Goal: Book appointment/travel/reservation

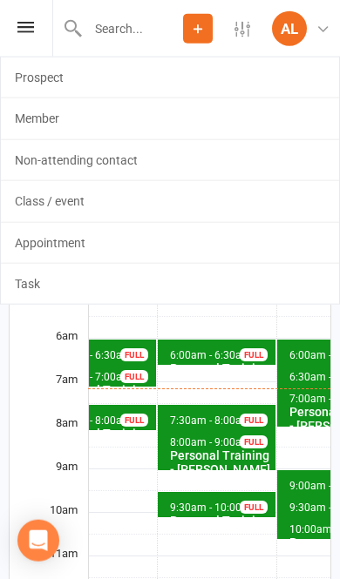
scroll to position [105, 0]
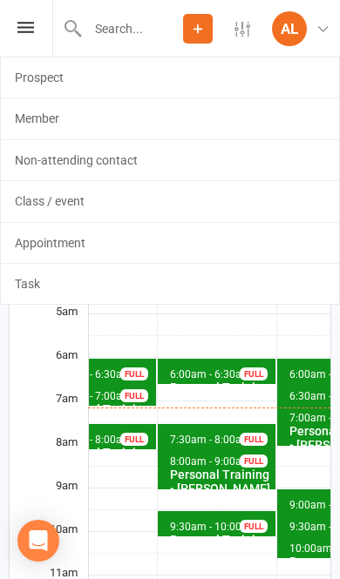
click at [211, 245] on link "Appointment" at bounding box center [170, 243] width 338 height 40
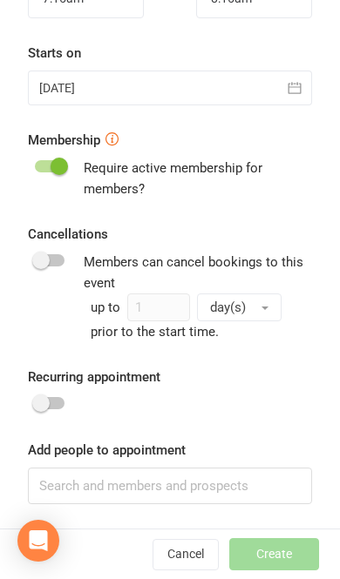
scroll to position [563, 0]
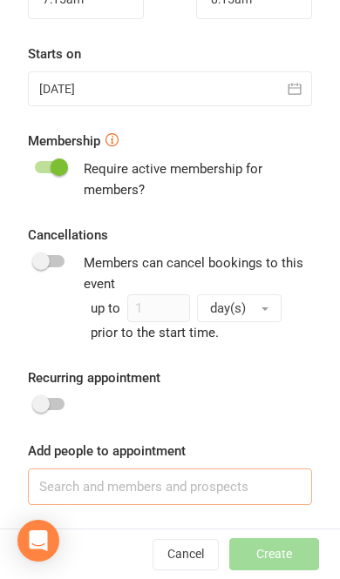
click at [192, 487] on input at bounding box center [170, 487] width 284 height 37
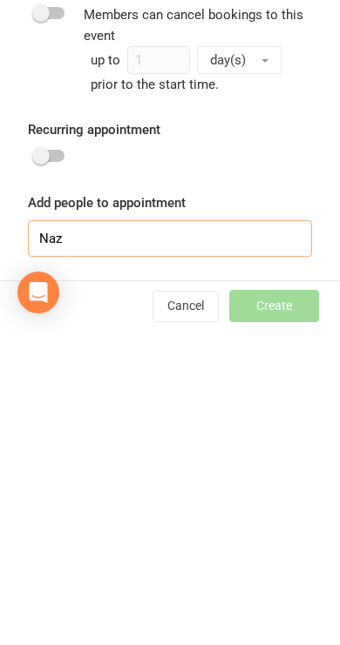
scroll to position [118, 0]
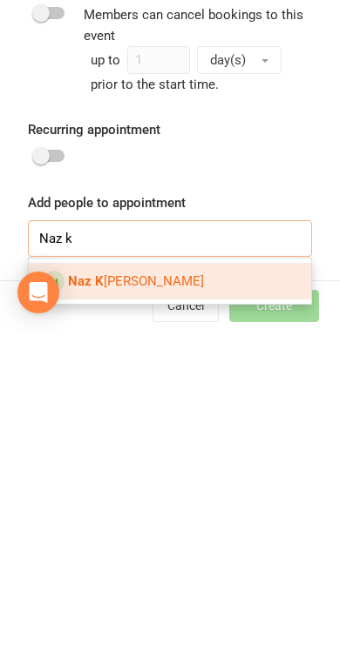
type input "Naz k"
click at [166, 578] on span "Naz K [PERSON_NAME]" at bounding box center [136, 596] width 136 height 16
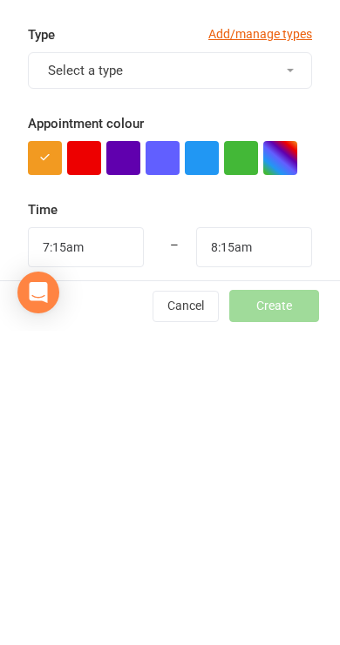
scroll to position [0, 0]
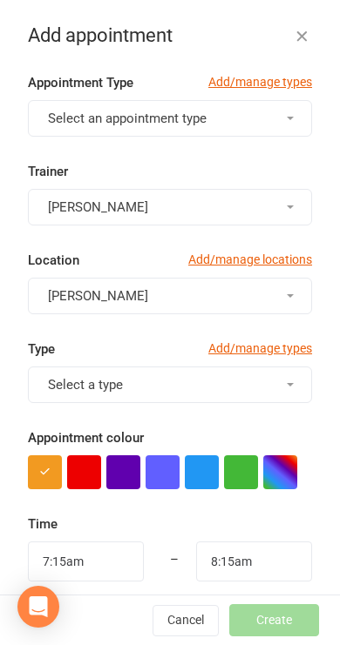
click at [272, 115] on button "Select an appointment type" at bounding box center [170, 118] width 284 height 37
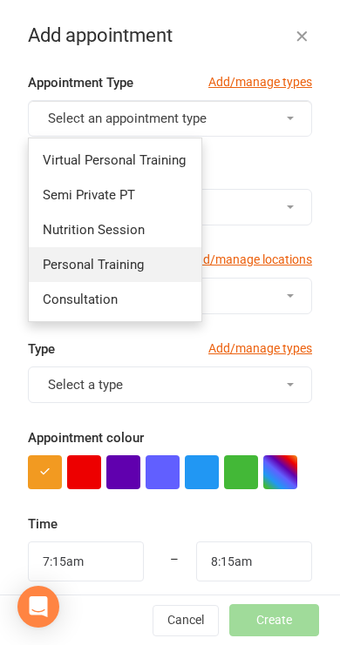
click at [142, 272] on span "Personal Training" at bounding box center [93, 265] width 101 height 16
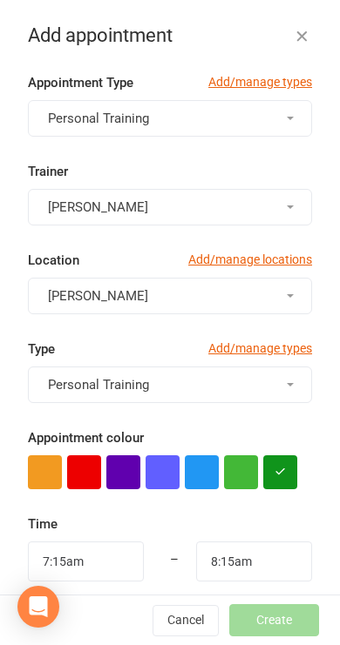
type input "7:45am"
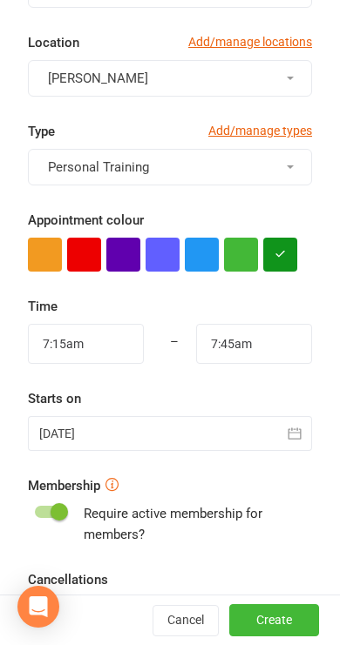
scroll to position [227, 0]
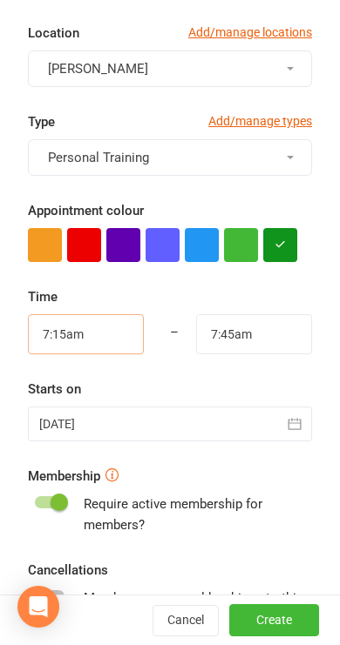
click at [63, 329] on input "7:15am" at bounding box center [86, 334] width 116 height 40
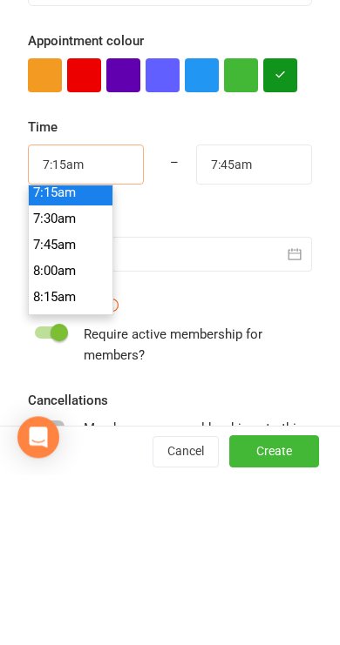
scroll to position [767, 0]
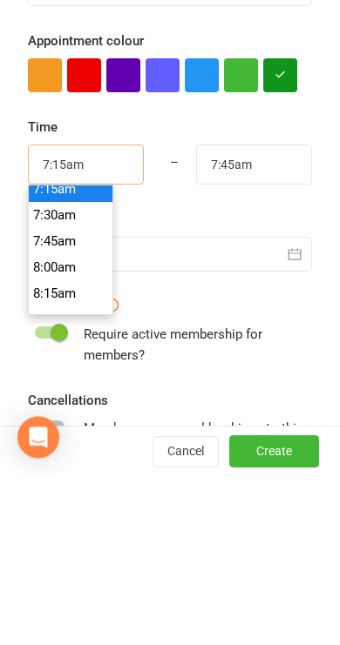
click at [55, 314] on input "7:15am" at bounding box center [86, 334] width 116 height 40
click at [266, 379] on div "Starts on [DATE] [DATE] Sun Mon Tue Wed Thu Fri Sat 40 28 29 30 01 02 03 04 41 …" at bounding box center [170, 410] width 284 height 63
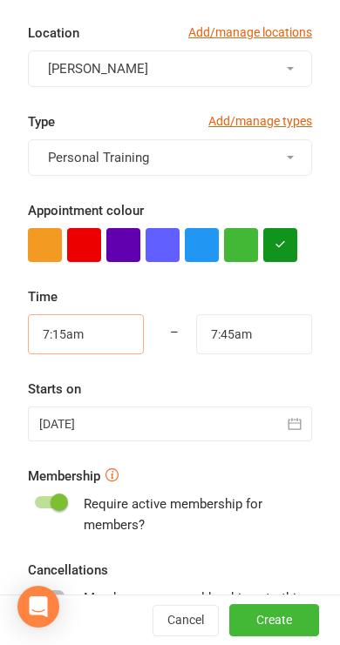
click at [84, 332] on input "7:15am" at bounding box center [86, 334] width 116 height 40
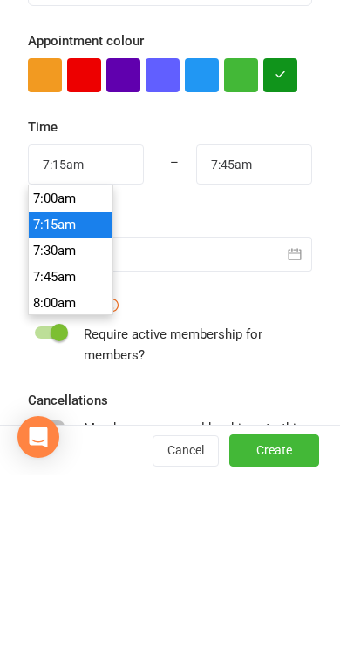
click at [62, 460] on li "8:00am" at bounding box center [71, 473] width 84 height 26
type input "8:00am"
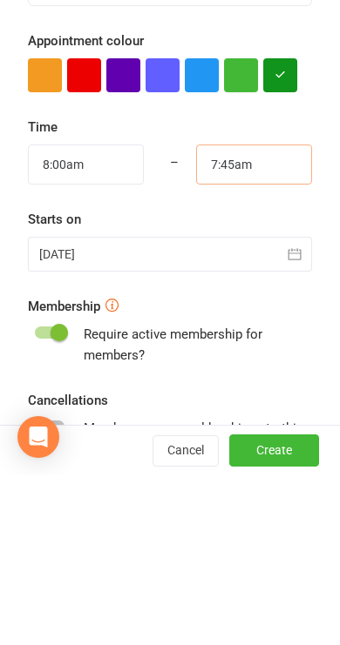
click at [273, 314] on input "7:45am" at bounding box center [254, 334] width 116 height 40
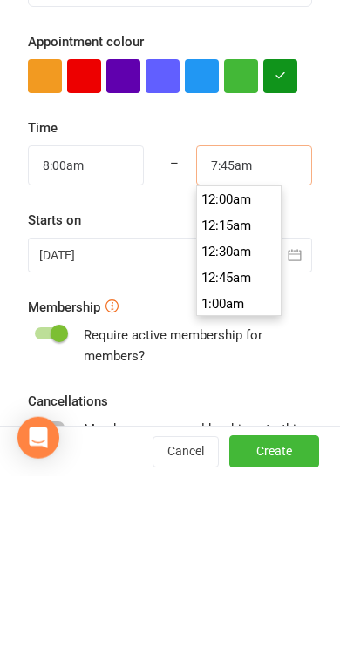
scroll to position [784, 0]
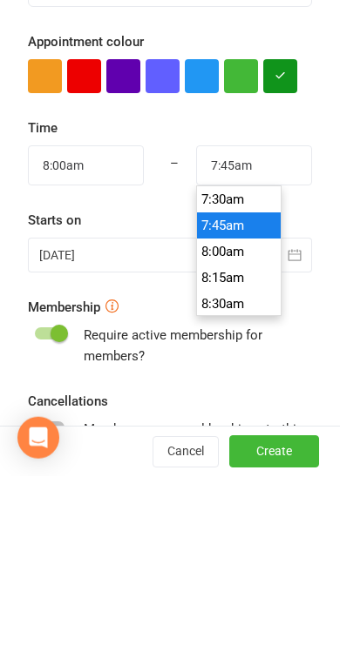
click at [251, 460] on li "8:30am" at bounding box center [239, 473] width 84 height 26
type input "8:30am"
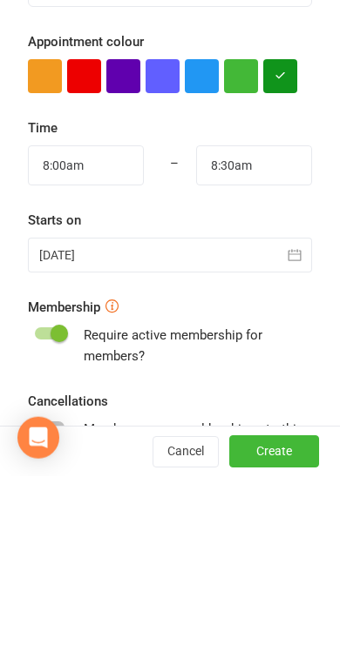
click at [57, 407] on div at bounding box center [170, 424] width 284 height 35
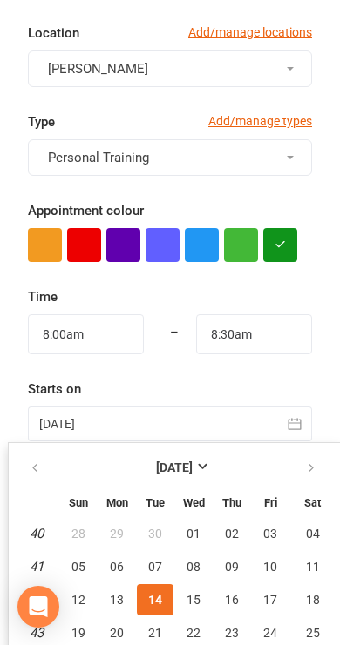
scroll to position [299, 0]
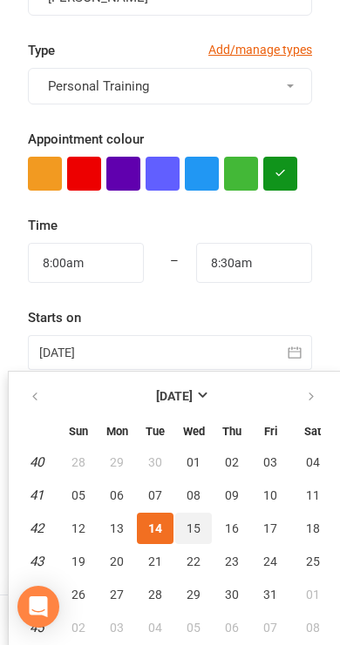
click at [192, 529] on span "15" at bounding box center [193, 529] width 14 height 14
type input "[DATE]"
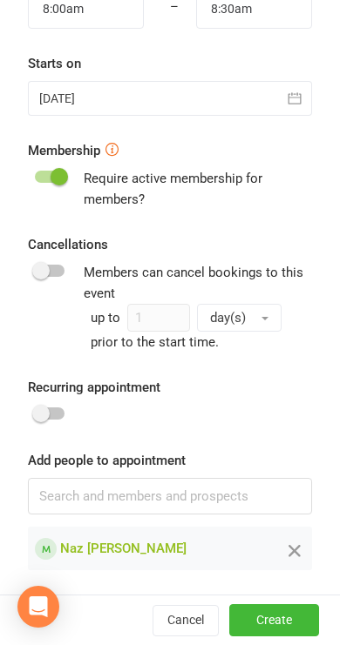
scroll to position [552, 0]
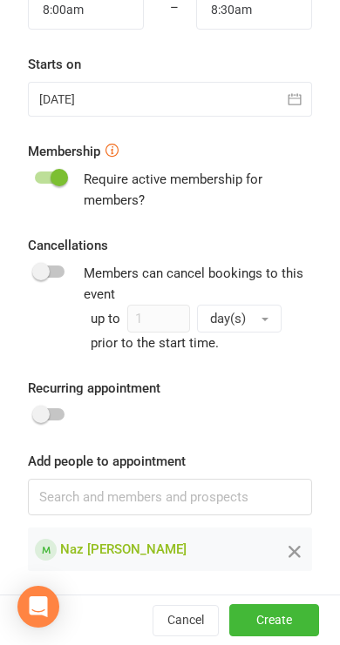
click at [287, 578] on button "Create" at bounding box center [274, 620] width 90 height 31
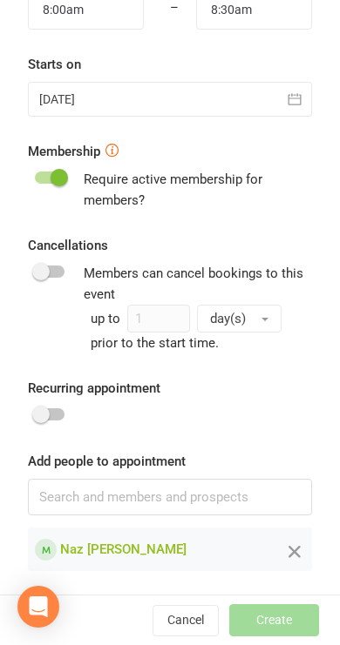
click at [273, 578] on div "Cancel Create" at bounding box center [170, 621] width 340 height 50
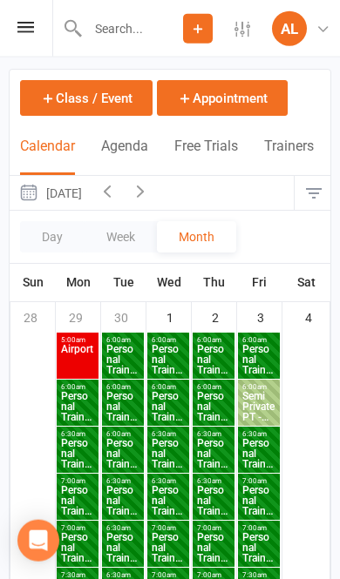
scroll to position [0, 0]
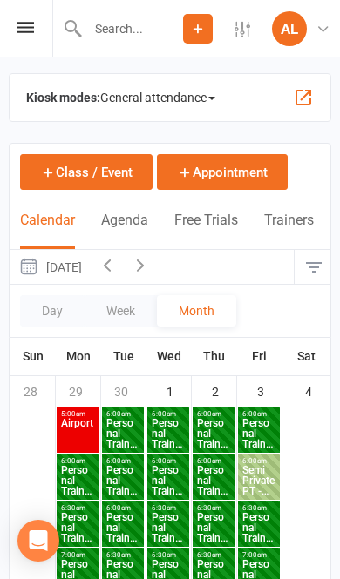
click at [293, 229] on button "Trainers" at bounding box center [289, 230] width 50 height 37
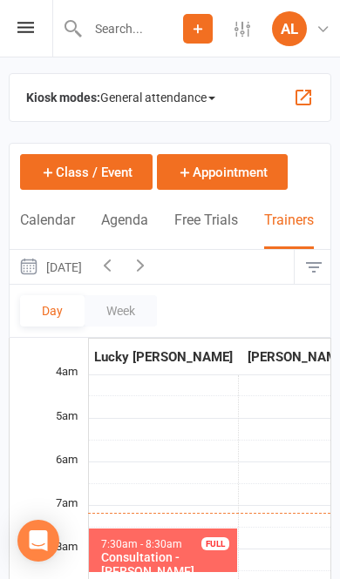
click at [150, 273] on icon "button" at bounding box center [140, 264] width 19 height 19
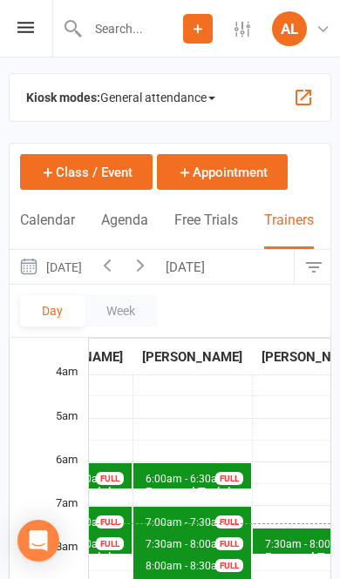
scroll to position [0, 520]
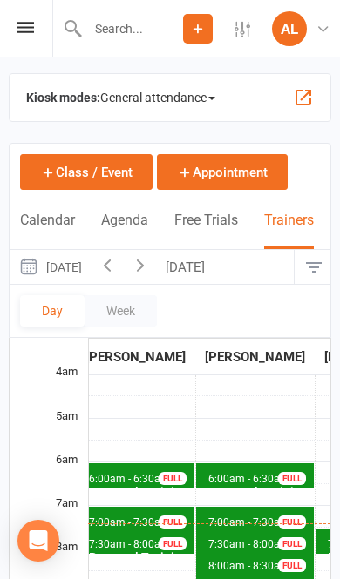
click at [218, 271] on button "[DATE]" at bounding box center [187, 267] width 61 height 34
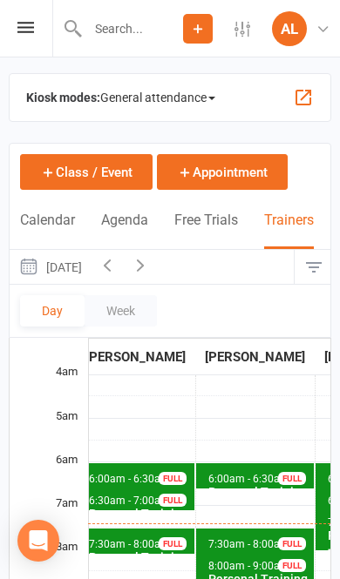
click at [91, 271] on button "[DATE]" at bounding box center [50, 267] width 81 height 34
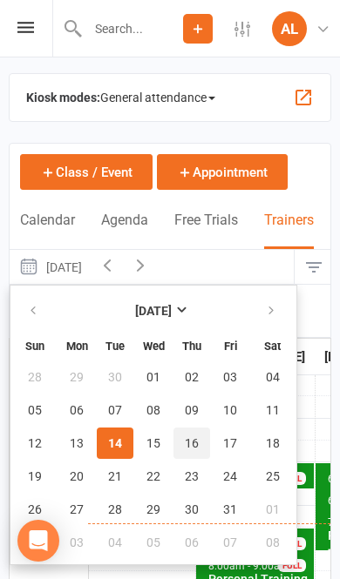
click at [186, 444] on span "16" at bounding box center [192, 443] width 14 height 14
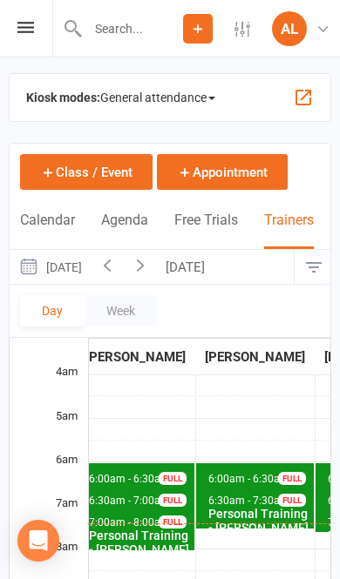
click at [91, 267] on button "[DATE]" at bounding box center [50, 267] width 81 height 34
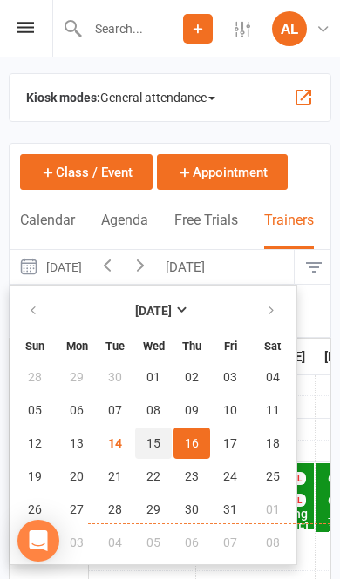
click at [152, 444] on span "15" at bounding box center [153, 443] width 14 height 14
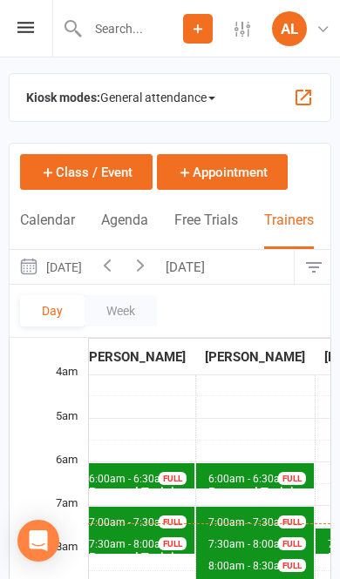
click at [237, 507] on span "7:00am - 7:30am Personal Training - [PERSON_NAME] FULL" at bounding box center [255, 519] width 118 height 25
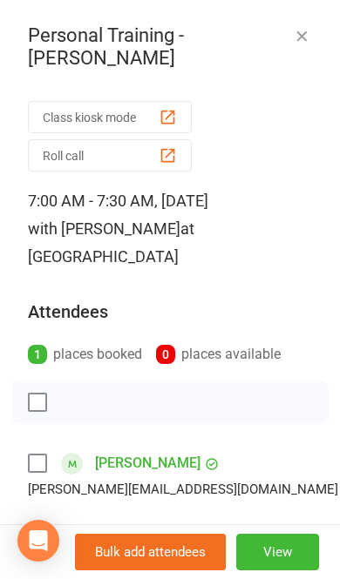
click at [292, 30] on button "button" at bounding box center [301, 35] width 21 height 21
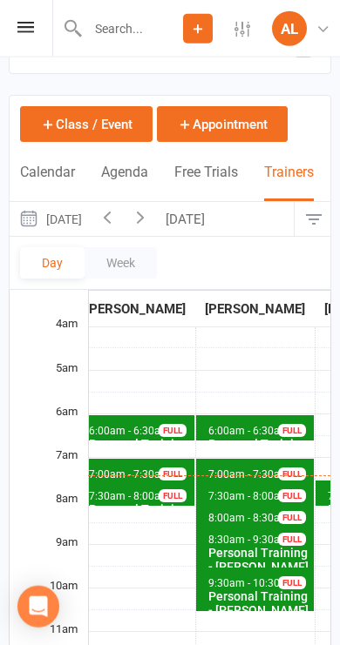
scroll to position [50, 0]
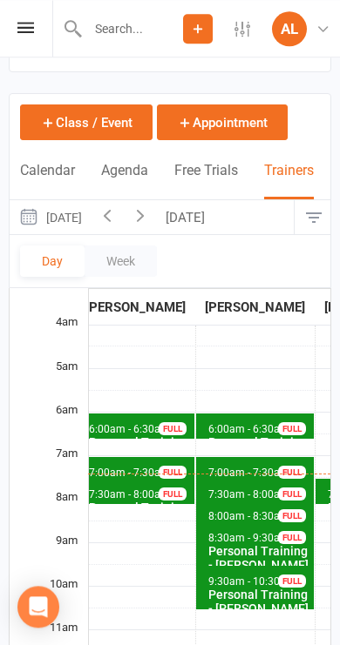
click at [246, 489] on span "7:30am - 8:00am" at bounding box center [248, 495] width 83 height 12
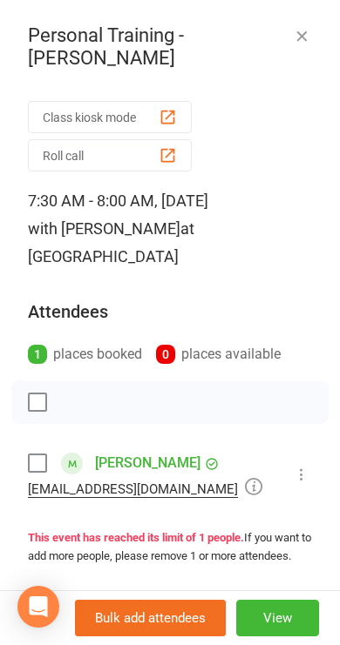
click at [308, 43] on icon "button" at bounding box center [301, 35] width 17 height 17
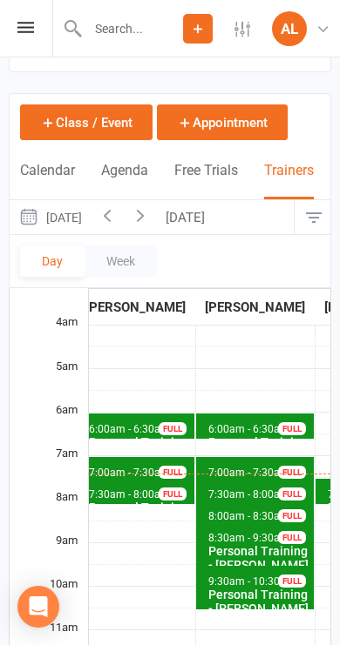
click at [235, 467] on span "7:00am - 7:30am" at bounding box center [248, 473] width 83 height 12
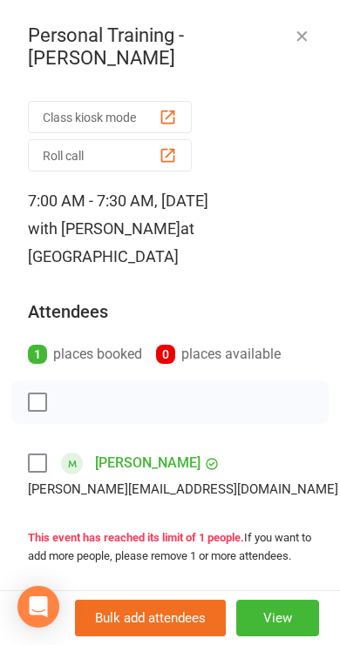
click at [307, 44] on icon "button" at bounding box center [301, 35] width 17 height 17
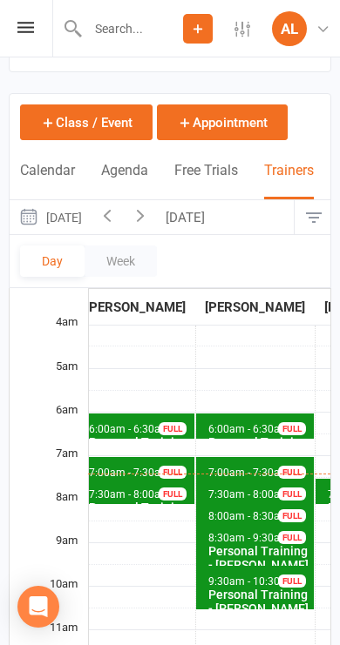
click at [226, 414] on span "6:00am - 6:30am Personal Training - [PERSON_NAME] FULL" at bounding box center [255, 426] width 118 height 25
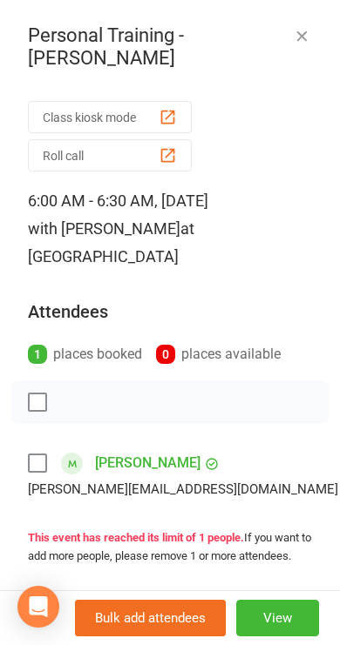
click at [310, 38] on button "button" at bounding box center [301, 35] width 21 height 21
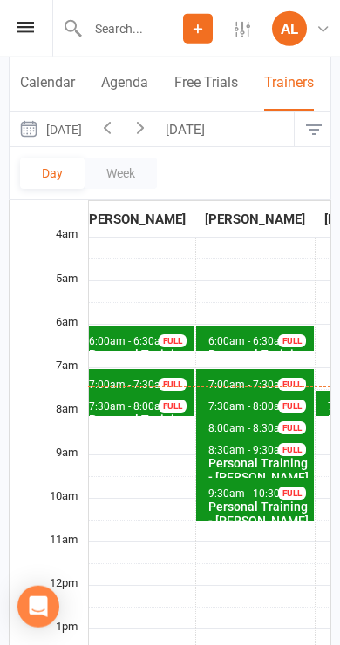
scroll to position [139, 0]
